Goal: Find specific page/section

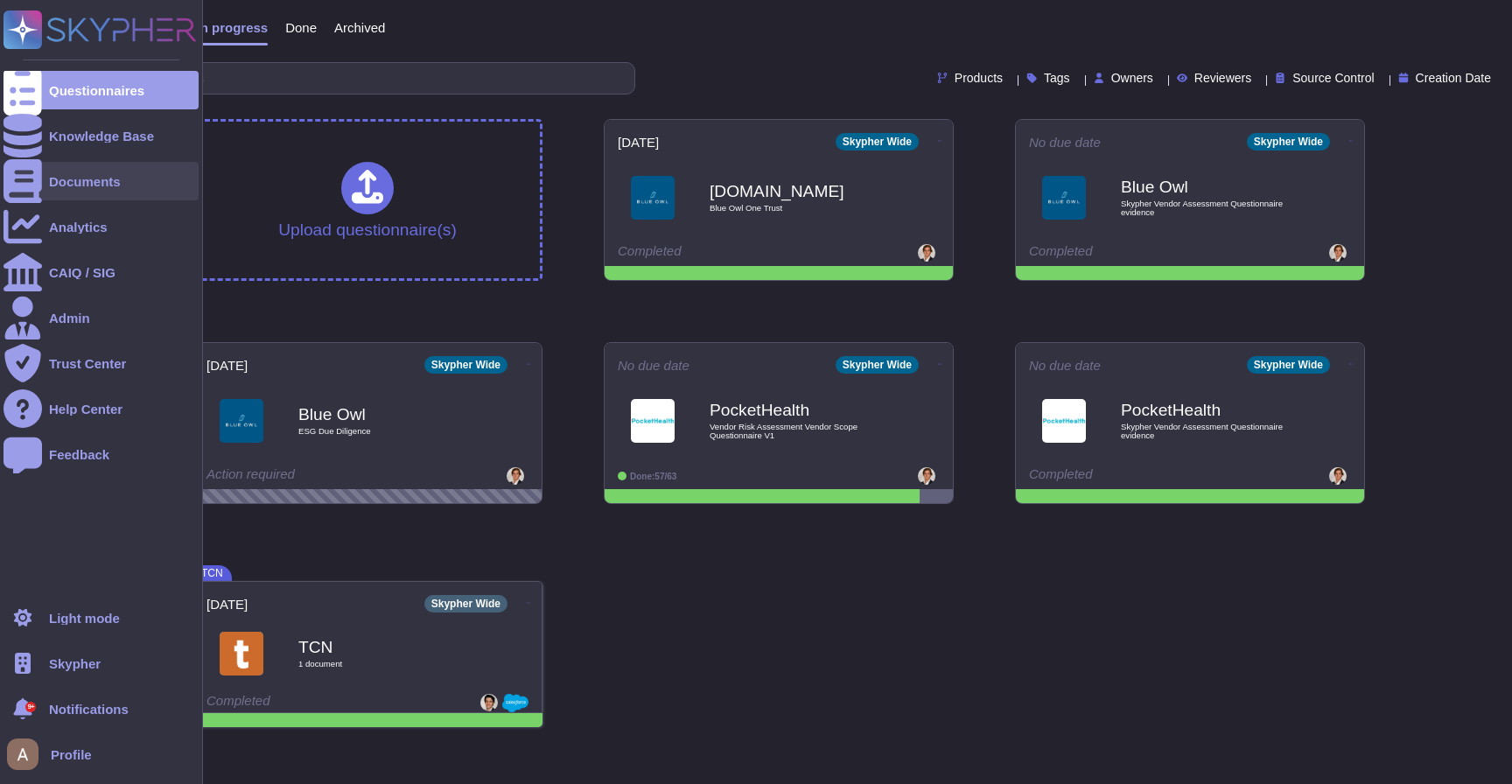
click at [54, 175] on div "Documents" at bounding box center [85, 181] width 71 height 13
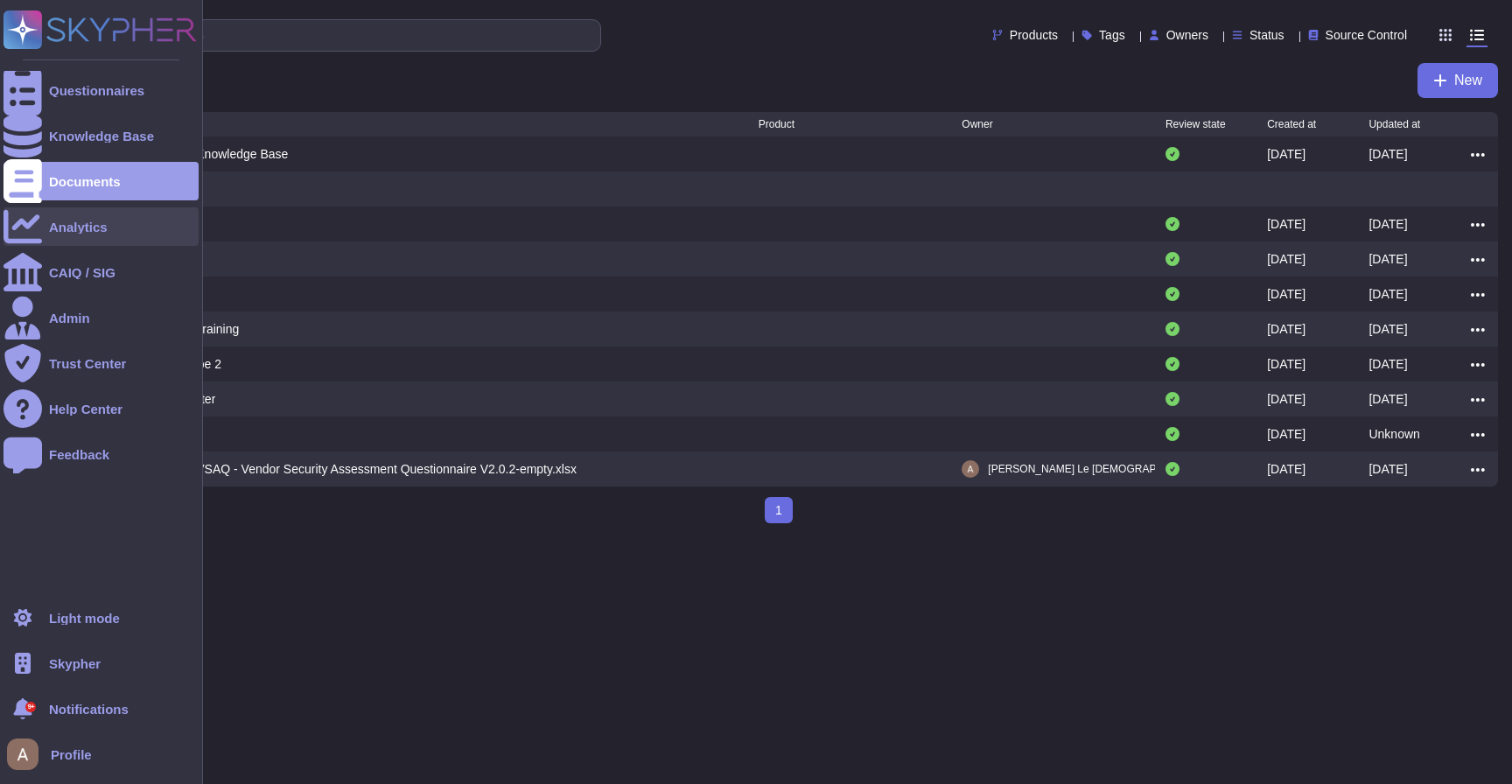
click at [33, 221] on icon at bounding box center [23, 227] width 39 height 39
